Goal: Find specific page/section: Find specific page/section

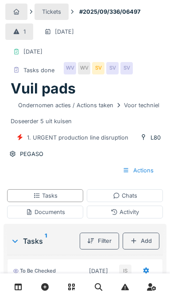
click at [22, 12] on div at bounding box center [16, 12] width 22 height 16
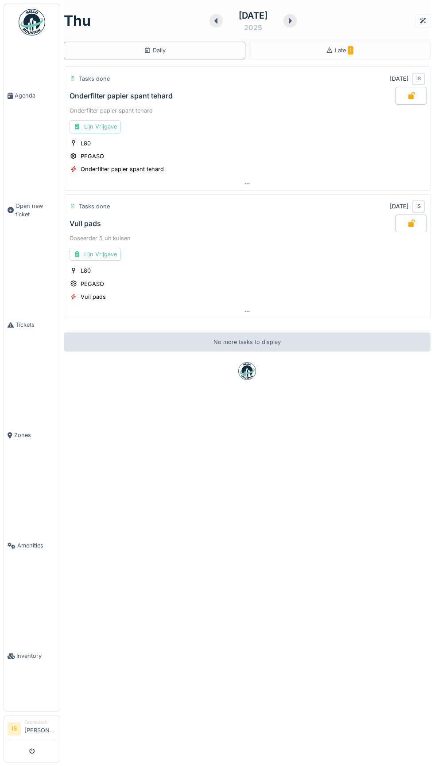
click at [28, 112] on link "Agenda" at bounding box center [32, 95] width 56 height 110
